Goal: Information Seeking & Learning: Learn about a topic

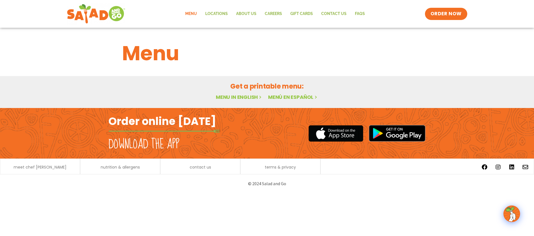
click at [243, 96] on link "Menu in English" at bounding box center [239, 97] width 47 height 7
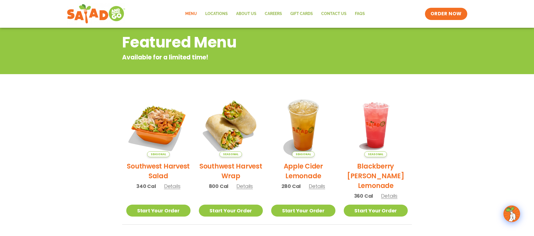
scroll to position [65, 0]
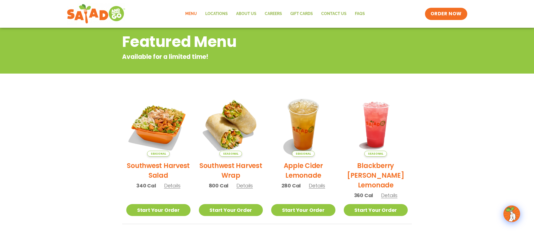
click at [245, 188] on span "Details" at bounding box center [244, 186] width 16 height 7
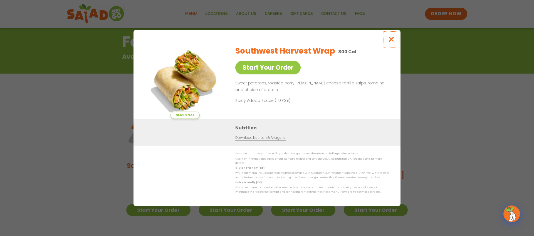
click at [394, 41] on icon "Close modal" at bounding box center [391, 39] width 7 height 6
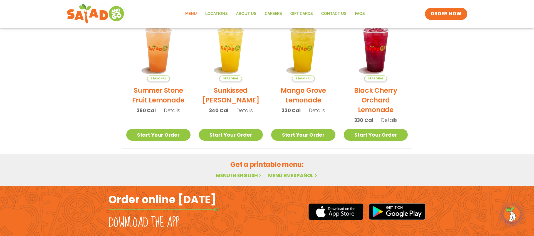
scroll to position [281, 0]
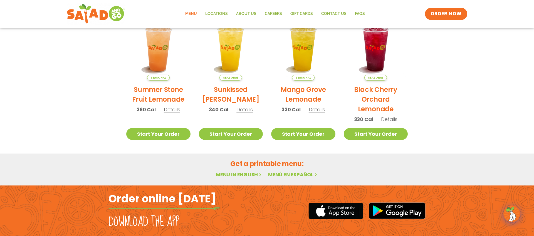
click at [243, 109] on span "Details" at bounding box center [244, 109] width 16 height 7
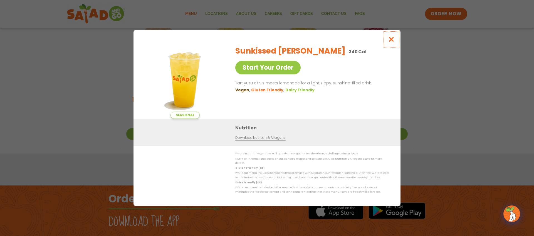
click at [391, 42] on icon "Close modal" at bounding box center [391, 39] width 7 height 6
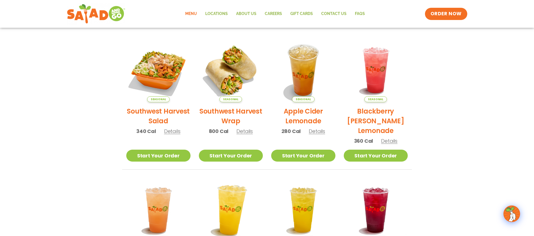
scroll to position [86, 0]
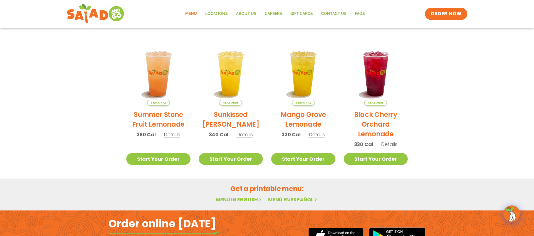
scroll to position [256, 0]
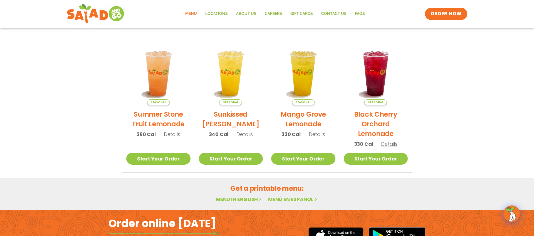
click at [169, 135] on span "Details" at bounding box center [172, 134] width 16 height 7
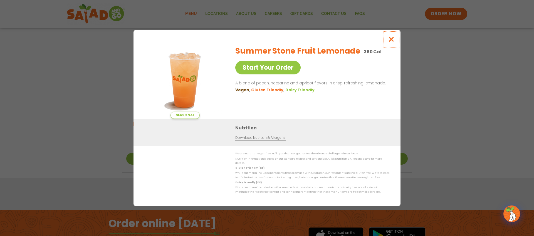
click at [390, 42] on icon "Close modal" at bounding box center [391, 39] width 7 height 6
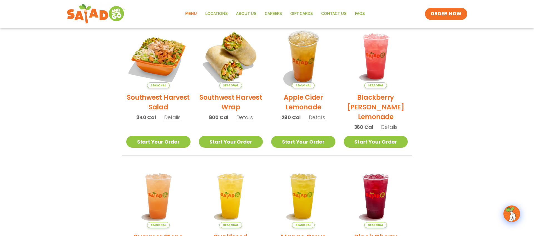
scroll to position [132, 0]
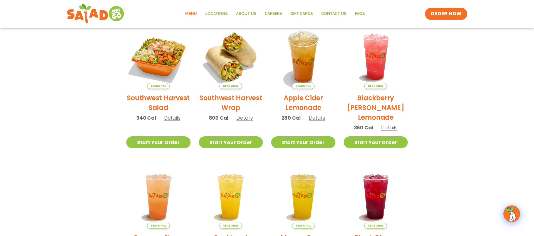
click at [391, 128] on span "Details" at bounding box center [389, 127] width 16 height 7
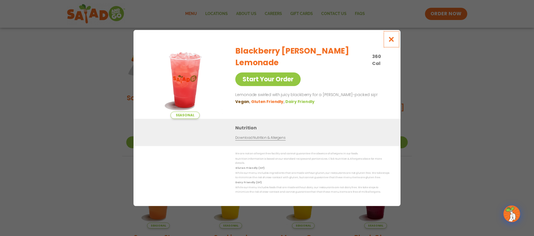
click at [394, 41] on icon "Close modal" at bounding box center [391, 39] width 7 height 6
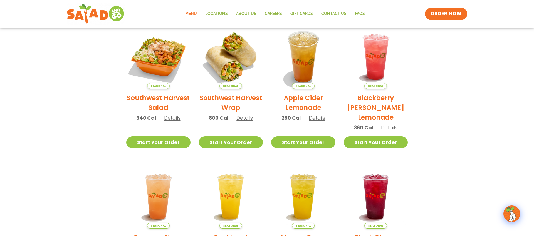
click at [313, 119] on span "Details" at bounding box center [317, 118] width 16 height 7
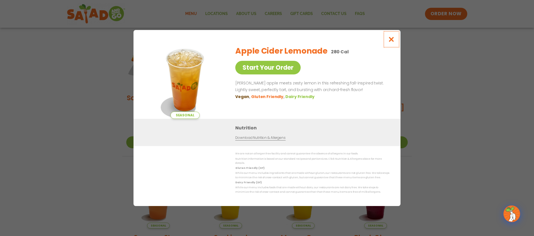
click at [392, 42] on icon "Close modal" at bounding box center [391, 39] width 7 height 6
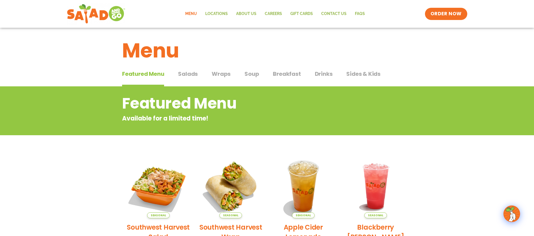
scroll to position [0, 0]
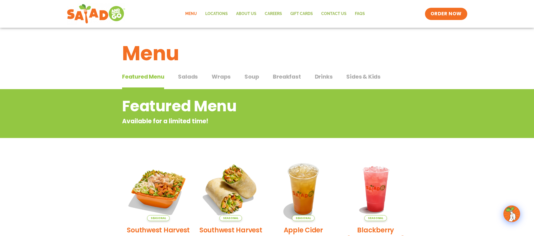
click at [276, 77] on span "Breakfast" at bounding box center [287, 77] width 28 height 8
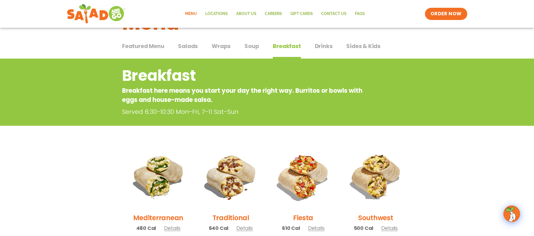
scroll to position [28, 0]
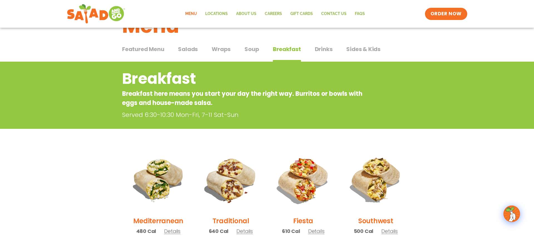
click at [227, 51] on span "Wraps" at bounding box center [221, 49] width 19 height 8
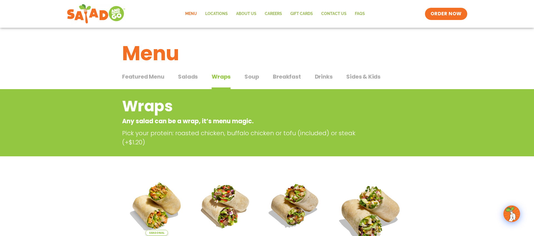
click at [321, 75] on span "Drinks" at bounding box center [324, 77] width 18 height 8
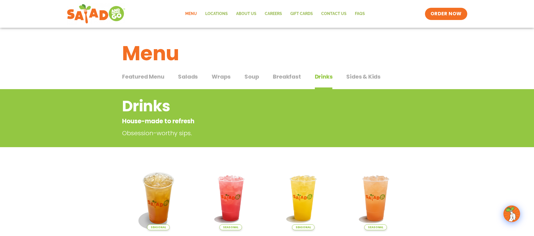
click at [354, 78] on span "Sides & Kids" at bounding box center [363, 77] width 34 height 8
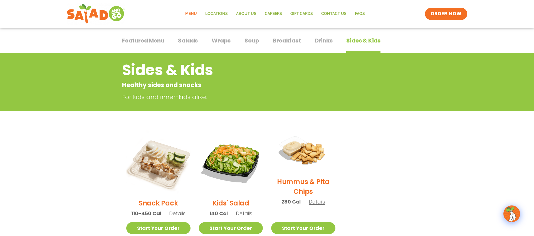
scroll to position [43, 0]
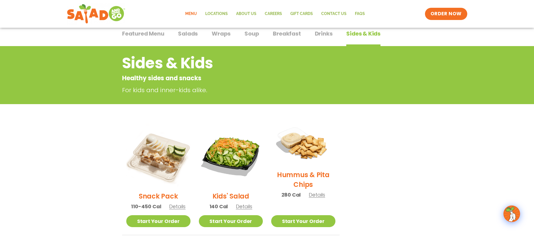
click at [301, 143] on img at bounding box center [304, 145] width 74 height 52
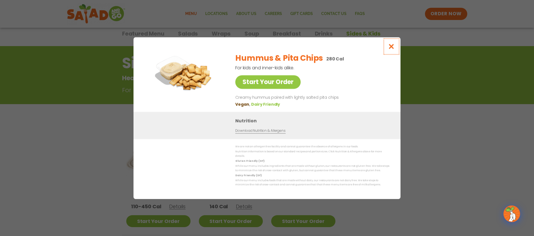
click at [393, 50] on icon "Close modal" at bounding box center [391, 47] width 7 height 6
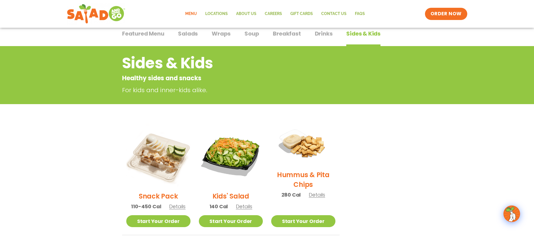
click at [254, 33] on span "Soup" at bounding box center [252, 33] width 14 height 8
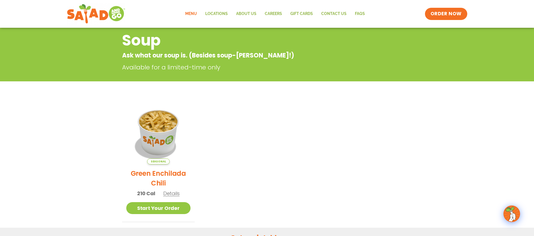
scroll to position [65, 0]
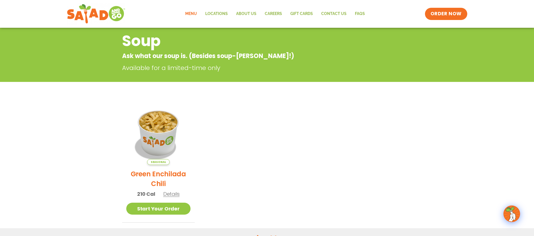
click at [171, 196] on span "Details" at bounding box center [171, 194] width 16 height 7
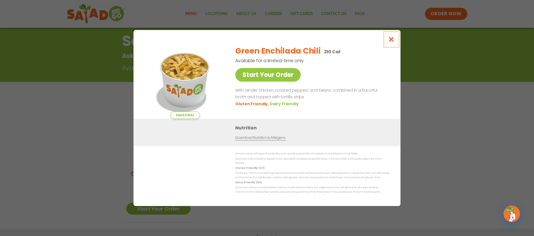
click at [393, 41] on icon "Close modal" at bounding box center [391, 39] width 7 height 6
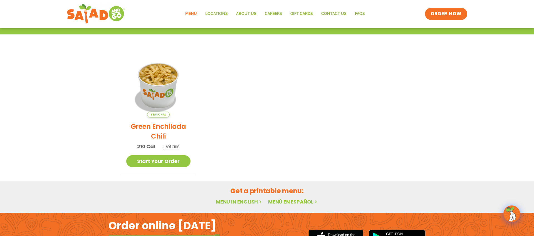
scroll to position [0, 0]
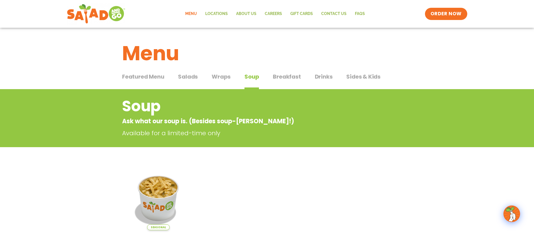
click at [192, 77] on span "Salads" at bounding box center [188, 77] width 20 height 8
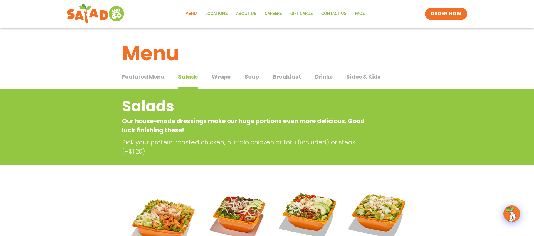
click at [252, 78] on span "Soup" at bounding box center [252, 77] width 14 height 8
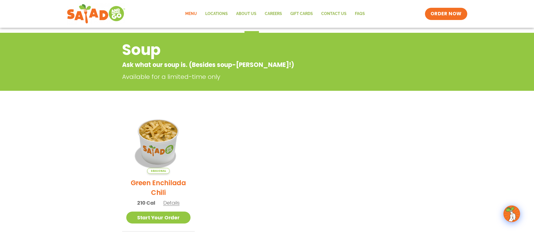
scroll to position [92, 0]
